Goal: Task Accomplishment & Management: Use online tool/utility

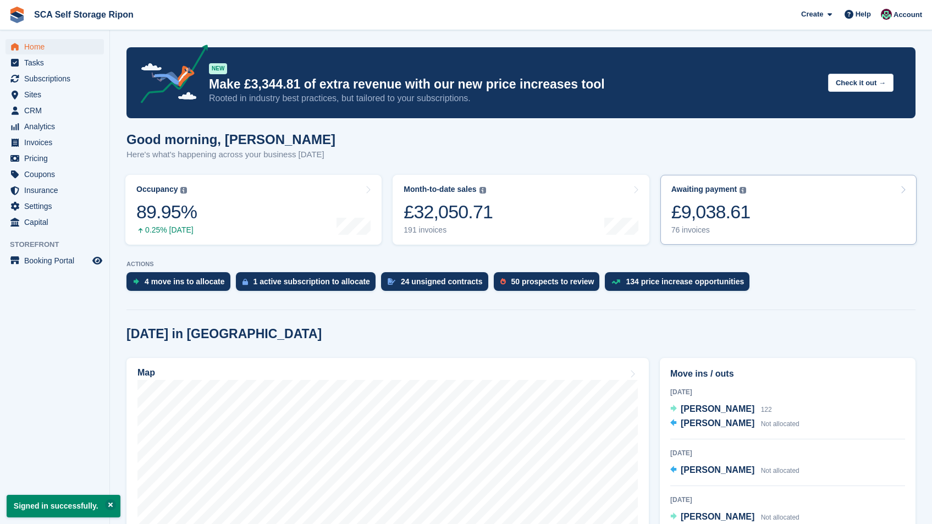
click at [750, 213] on div "£9,038.61" at bounding box center [710, 212] width 79 height 23
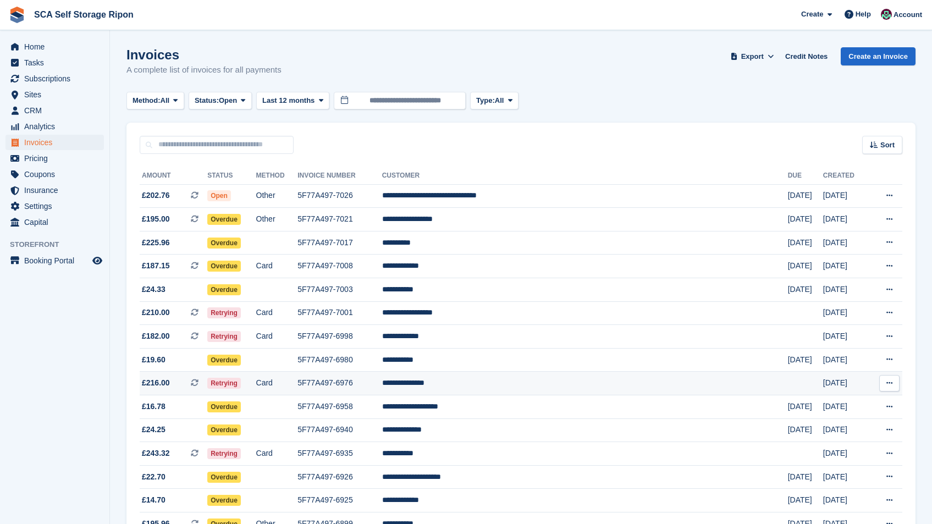
click at [701, 384] on td "**********" at bounding box center [585, 384] width 406 height 24
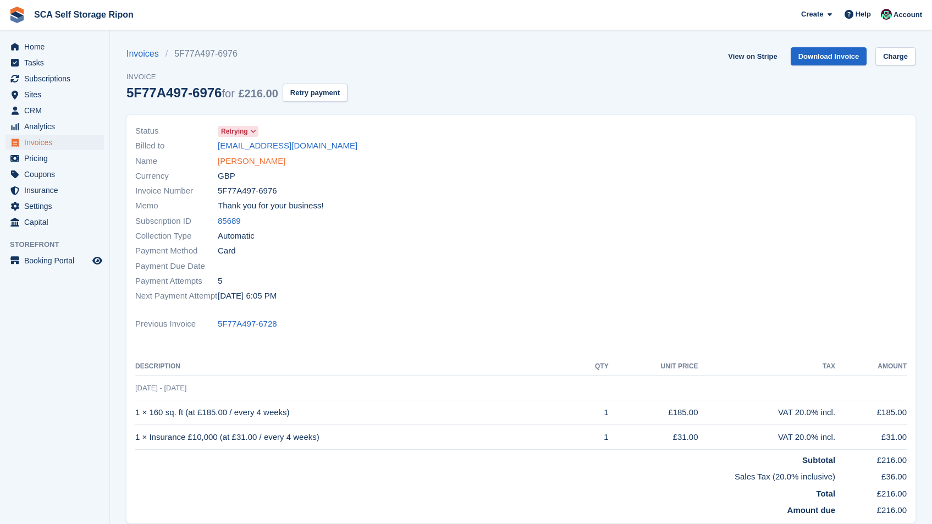
click at [279, 161] on link "Andrew Williams" at bounding box center [252, 161] width 68 height 13
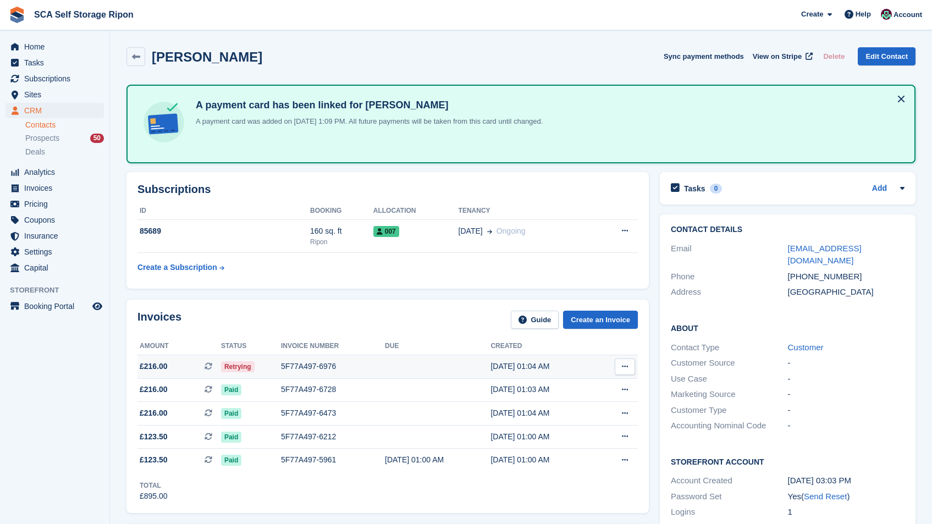
click at [494, 368] on div "13 Sep, 01:04 AM" at bounding box center [543, 367] width 106 height 12
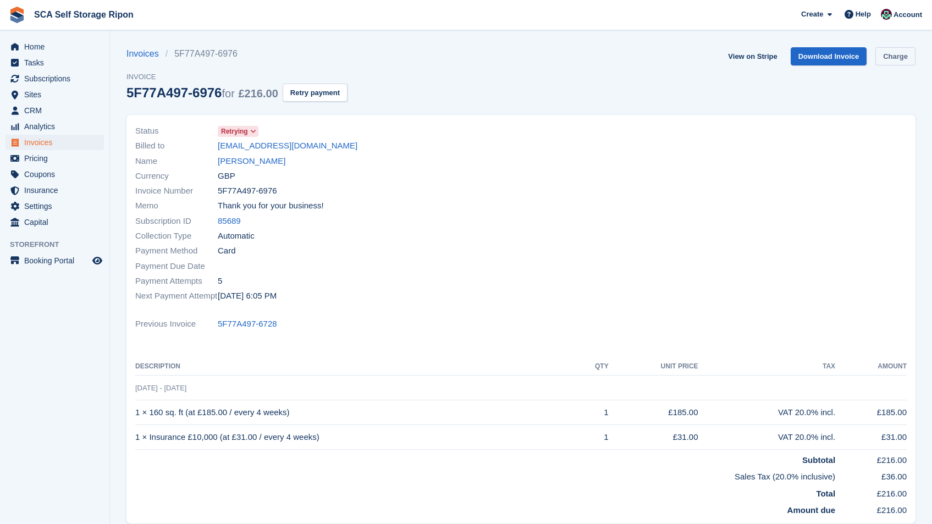
click at [903, 60] on link "Charge" at bounding box center [895, 56] width 40 height 18
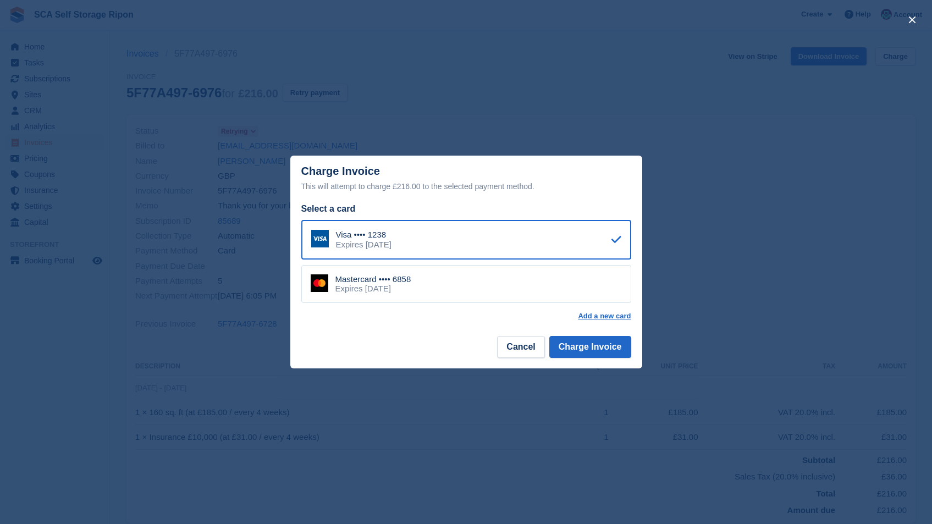
click at [490, 279] on div "Mastercard •••• 6858 Expires September 2026" at bounding box center [466, 284] width 330 height 38
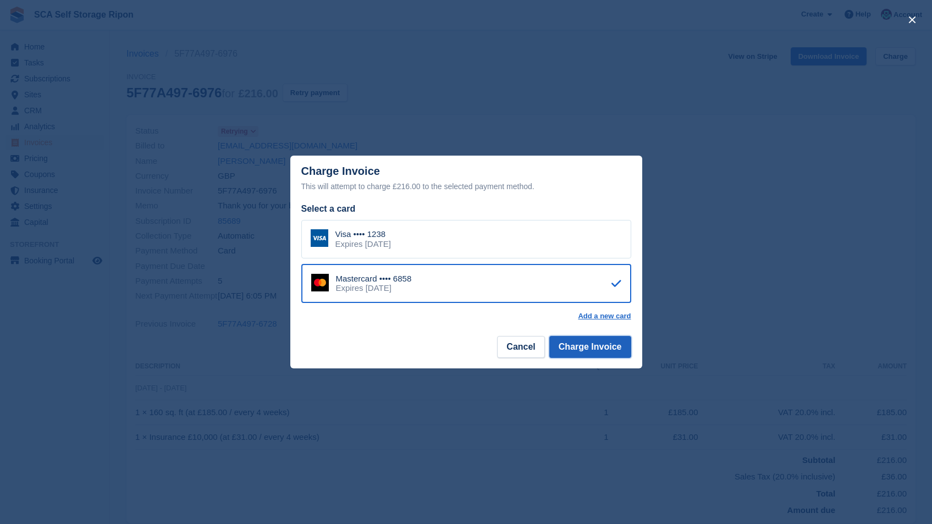
click at [600, 350] on button "Charge Invoice" at bounding box center [590, 347] width 82 height 22
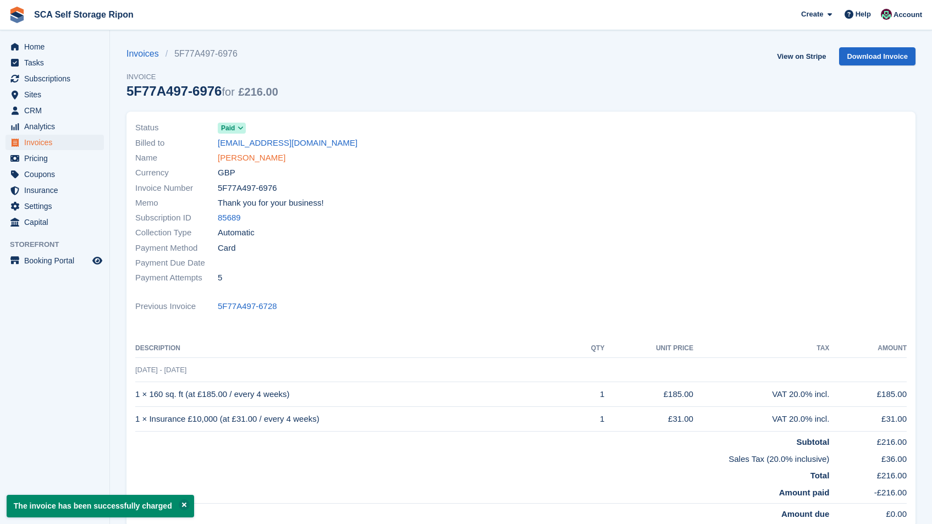
click at [262, 156] on link "Andrew Williams" at bounding box center [252, 158] width 68 height 13
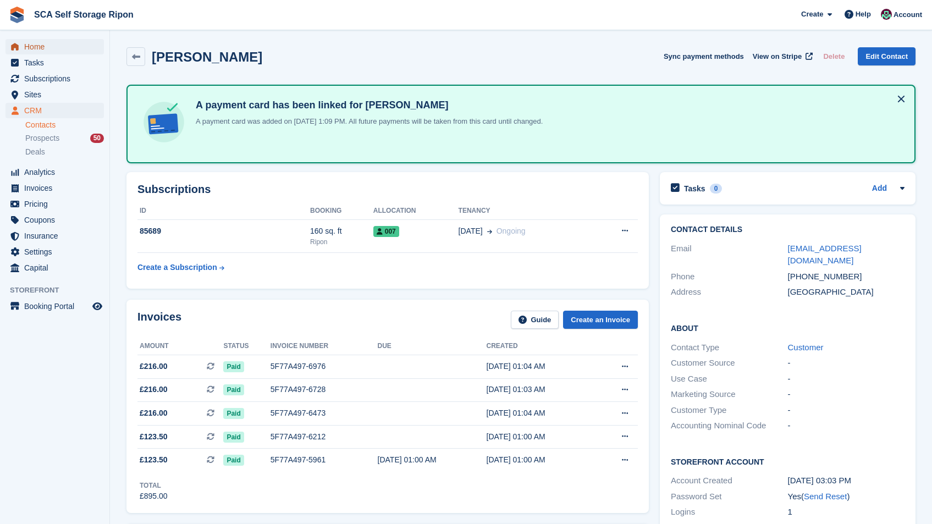
click at [57, 46] on span "Home" at bounding box center [57, 46] width 66 height 15
